Goal: Information Seeking & Learning: Find specific page/section

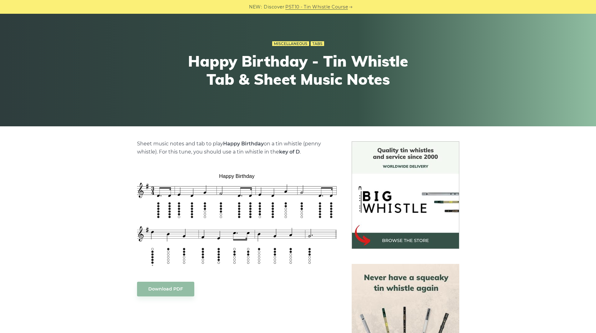
scroll to position [38, 0]
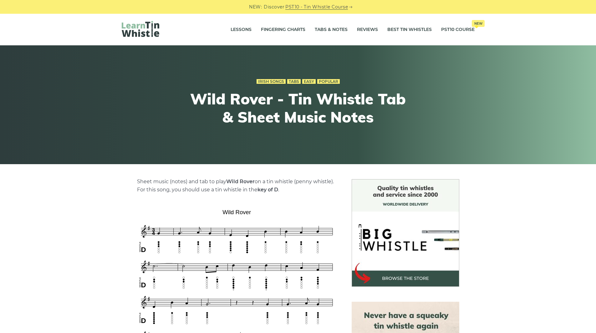
click at [153, 25] on img at bounding box center [141, 29] width 38 height 16
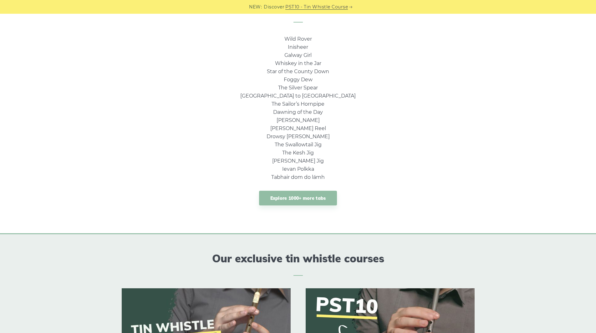
scroll to position [338, 0]
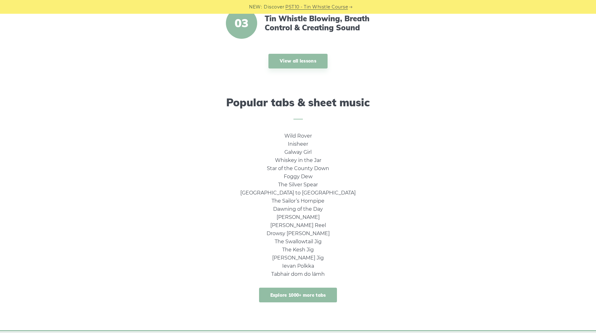
click at [310, 293] on link "Explore 1000+ more tabs" at bounding box center [298, 295] width 78 height 15
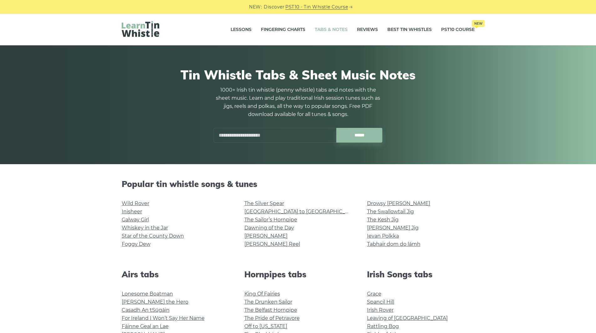
click at [269, 130] on input "text" at bounding box center [275, 135] width 123 height 15
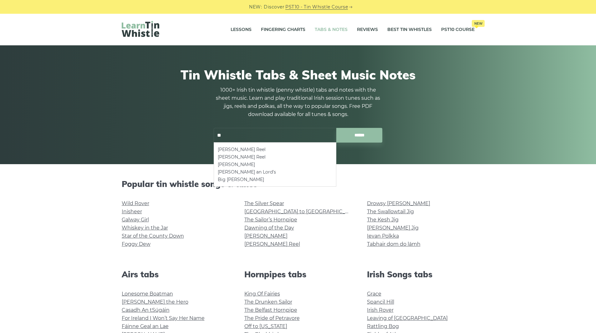
type input "*"
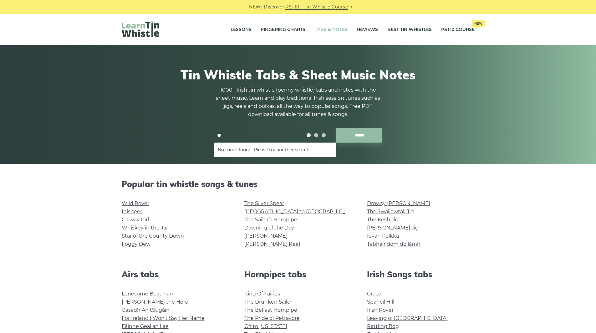
type input "*"
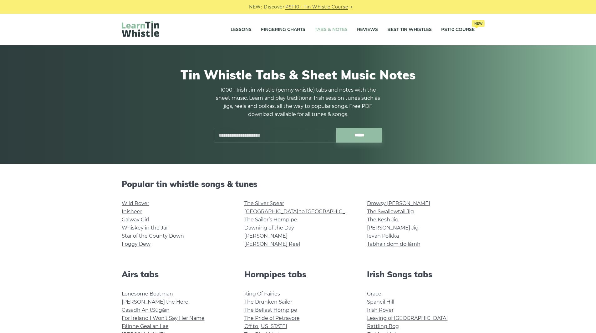
click at [270, 137] on input "text" at bounding box center [275, 135] width 123 height 15
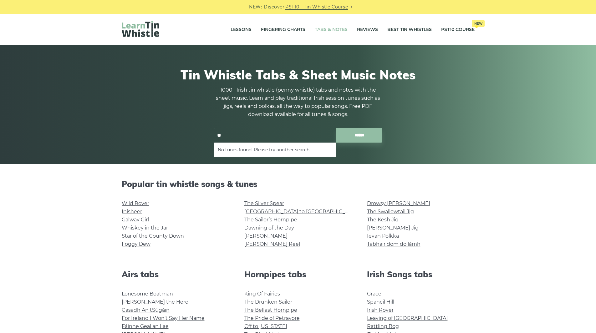
type input "*"
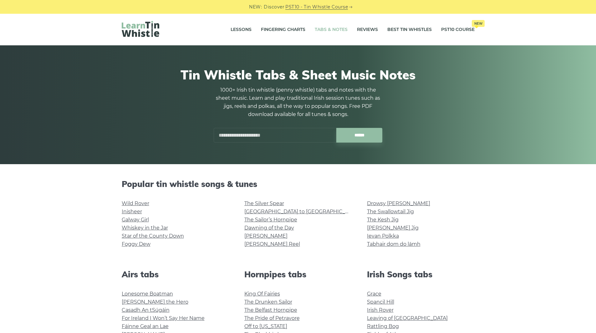
click at [173, 145] on div "Tin Whistle Tabs & Sheet Music Notes 1000+ Irish tin whistle ([PERSON_NAME] whi…" at bounding box center [298, 104] width 353 height 105
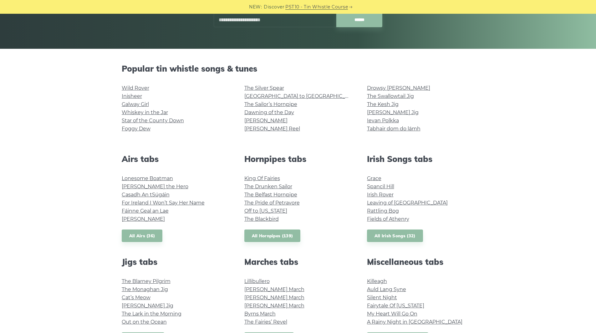
scroll to position [113, 0]
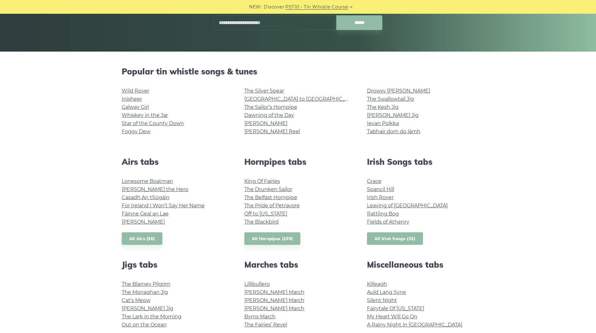
click at [401, 238] on link "All Irish Songs (32)" at bounding box center [395, 238] width 56 height 13
click at [272, 26] on input "text" at bounding box center [275, 22] width 123 height 15
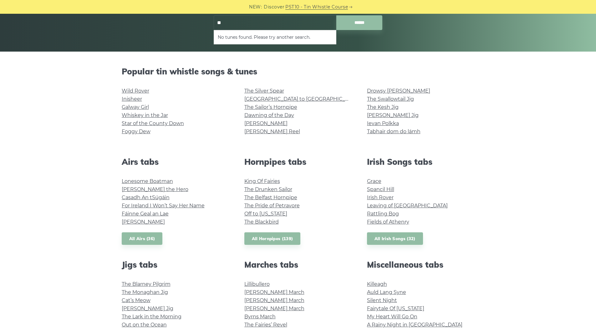
type input "*"
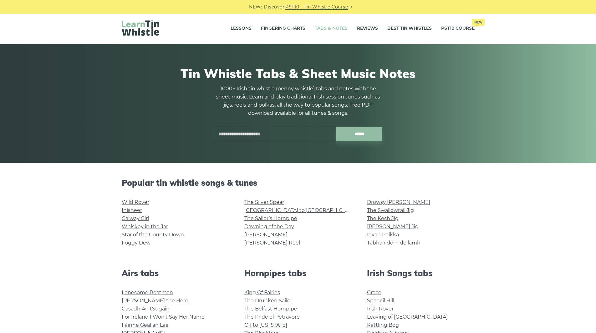
scroll to position [0, 0]
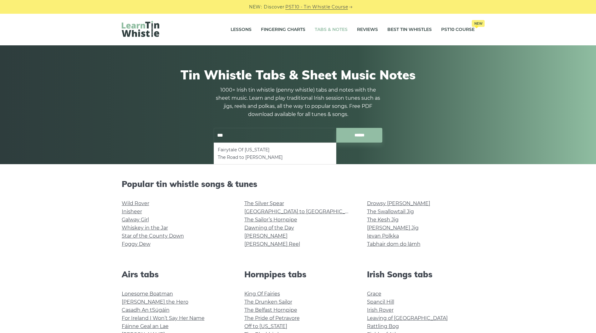
type input "***"
click at [431, 154] on div "Tin Whistle Tabs & Sheet Music Notes 1000+ Irish tin whistle ([PERSON_NAME] whi…" at bounding box center [298, 104] width 353 height 105
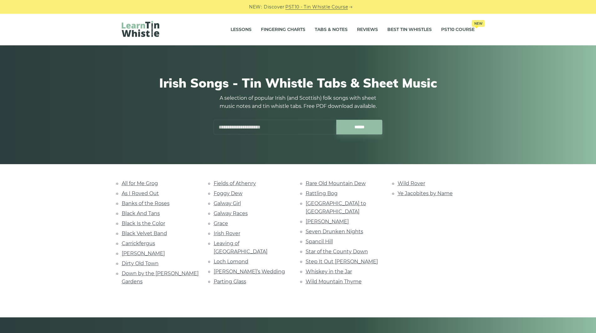
click at [275, 131] on input "text" at bounding box center [275, 127] width 123 height 15
